Goal: Information Seeking & Learning: Learn about a topic

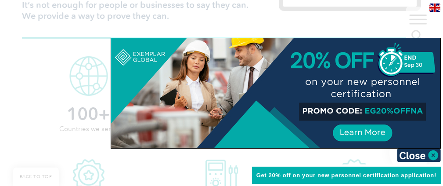
scroll to position [355, 0]
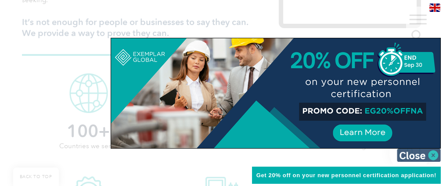
click at [413, 151] on img at bounding box center [419, 154] width 44 height 13
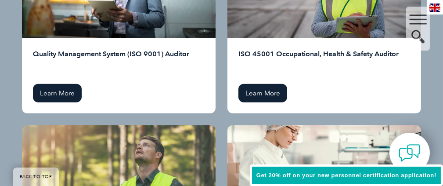
scroll to position [1277, 0]
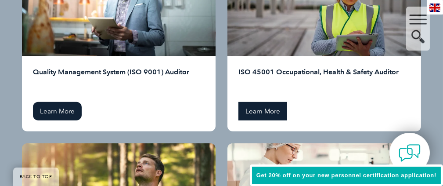
click at [261, 102] on link "Learn More" at bounding box center [263, 111] width 49 height 18
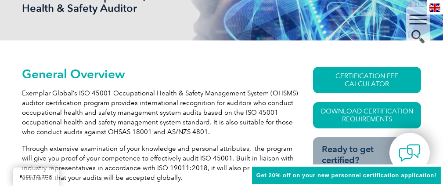
scroll to position [166, 0]
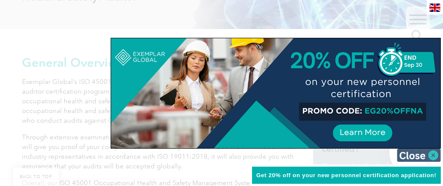
click at [405, 157] on img at bounding box center [419, 154] width 44 height 13
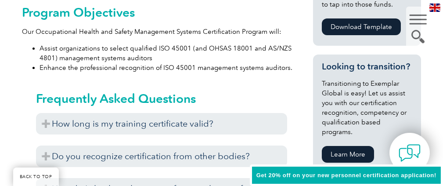
scroll to position [518, 0]
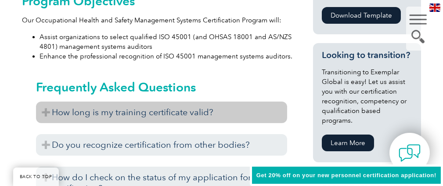
click at [195, 116] on h3 "How long is my training certificate valid?" at bounding box center [161, 112] width 251 height 22
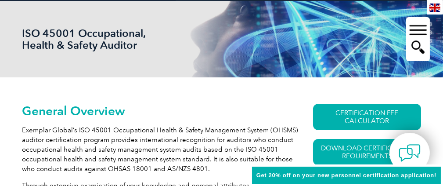
scroll to position [0, 0]
